Goal: Check status

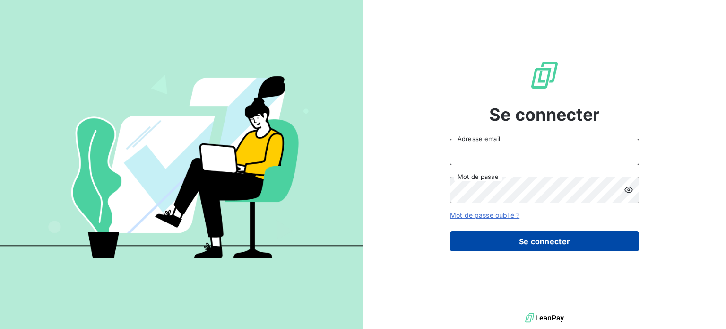
type input "[EMAIL_ADDRESS][DOMAIN_NAME]"
click at [500, 235] on button "Se connecter" at bounding box center [544, 241] width 189 height 20
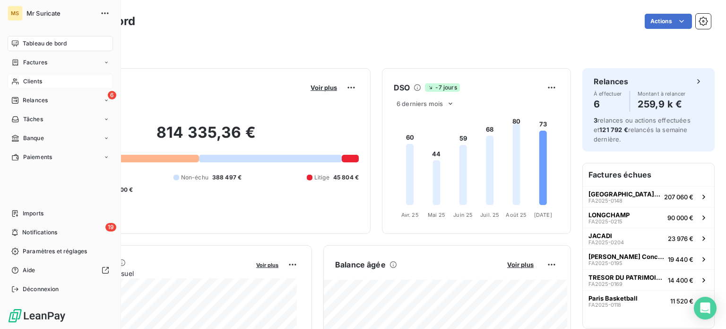
click at [18, 85] on icon at bounding box center [15, 82] width 8 height 8
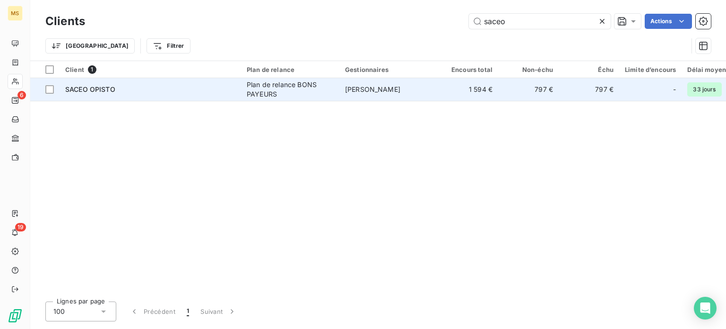
type input "saceo"
click at [123, 95] on td "SACEO OPISTO" at bounding box center [151, 89] width 182 height 23
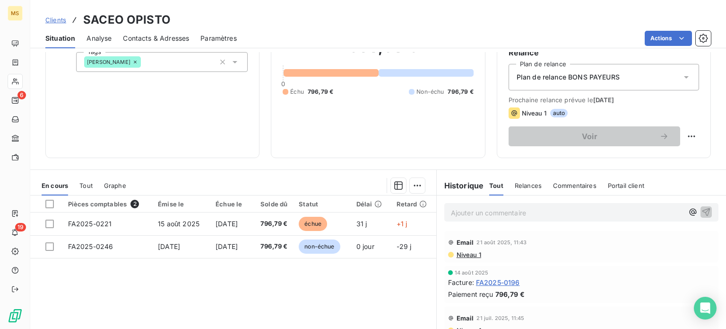
scroll to position [95, 0]
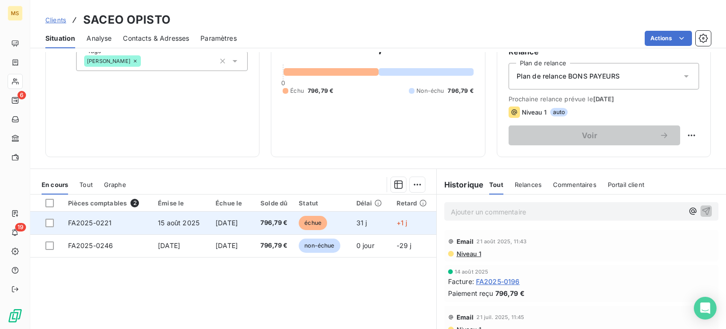
click at [226, 228] on td "[DATE]" at bounding box center [231, 222] width 42 height 23
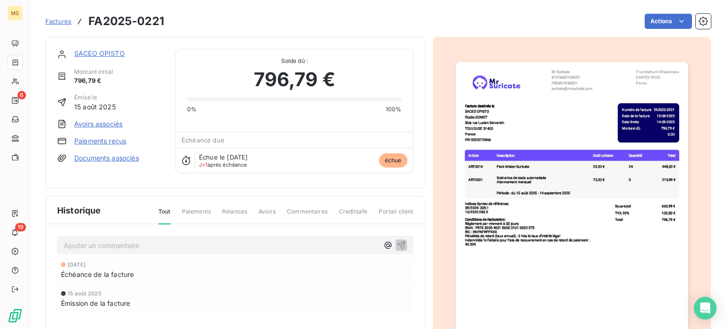
click at [106, 141] on link "Paiements reçus" at bounding box center [100, 140] width 52 height 9
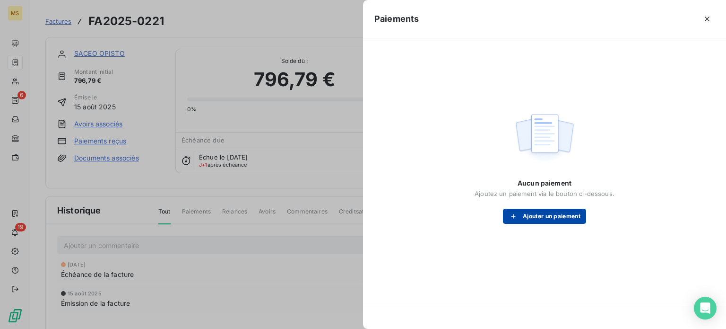
click at [520, 211] on div "button" at bounding box center [516, 215] width 14 height 9
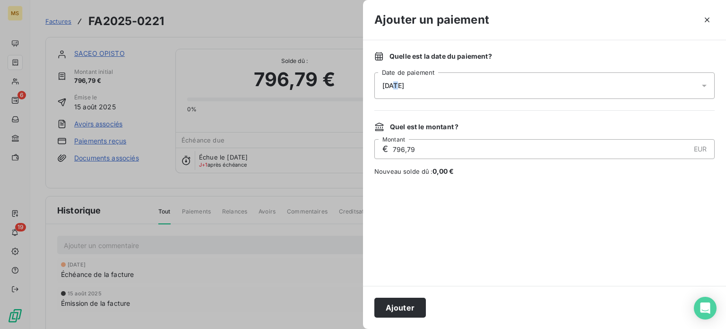
click at [394, 93] on div "[DATE]" at bounding box center [544, 85] width 340 height 26
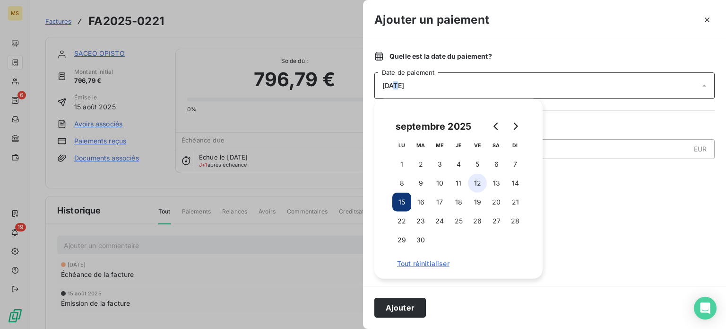
click at [478, 185] on button "12" at bounding box center [477, 182] width 19 height 19
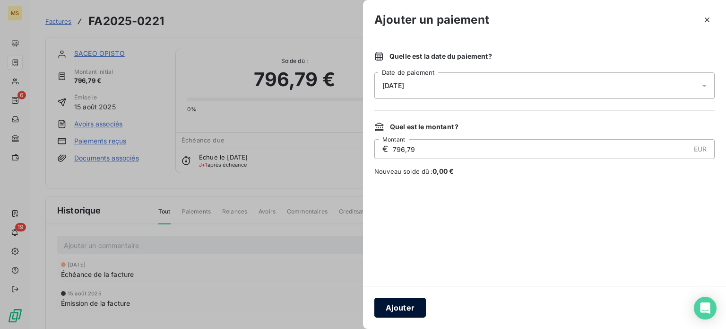
click at [407, 309] on button "Ajouter" at bounding box center [400, 307] width 52 height 20
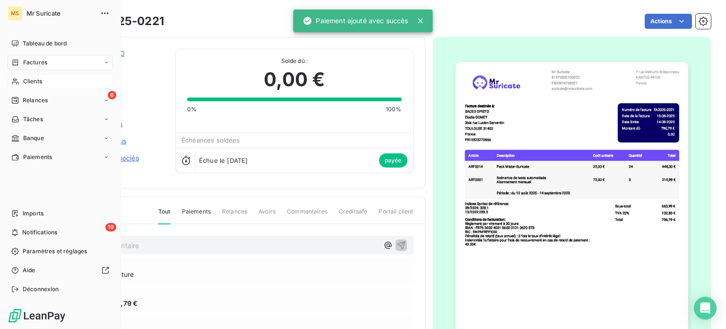
click at [25, 77] on span "Clients" at bounding box center [32, 81] width 19 height 9
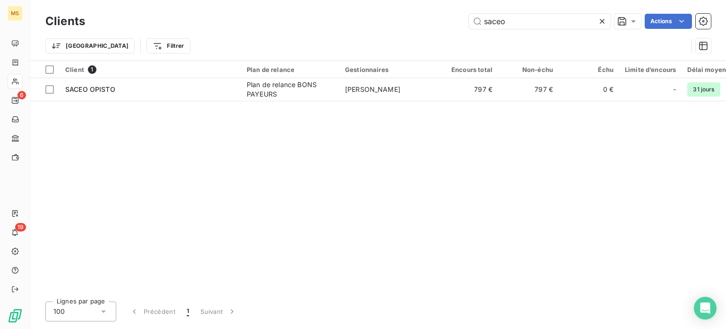
drag, startPoint x: 514, startPoint y: 20, endPoint x: 415, endPoint y: 20, distance: 99.3
click at [415, 20] on div "saceo Actions" at bounding box center [403, 21] width 615 height 15
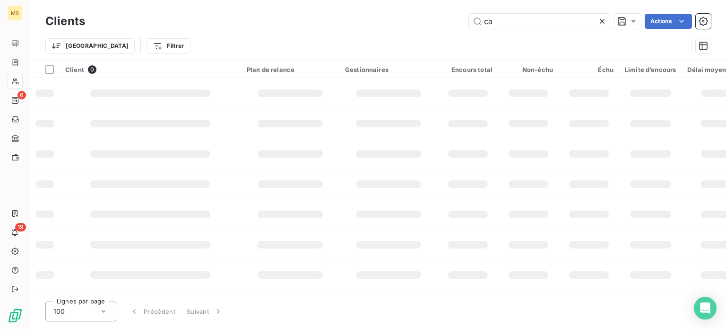
type input "c"
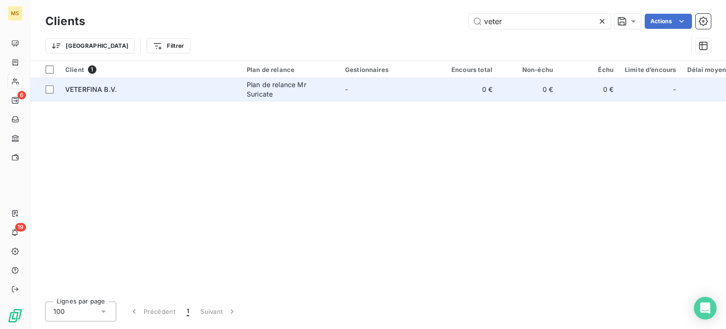
type input "veter"
click at [175, 96] on td "VETERFINA B.V." at bounding box center [151, 89] width 182 height 23
